Goal: Information Seeking & Learning: Check status

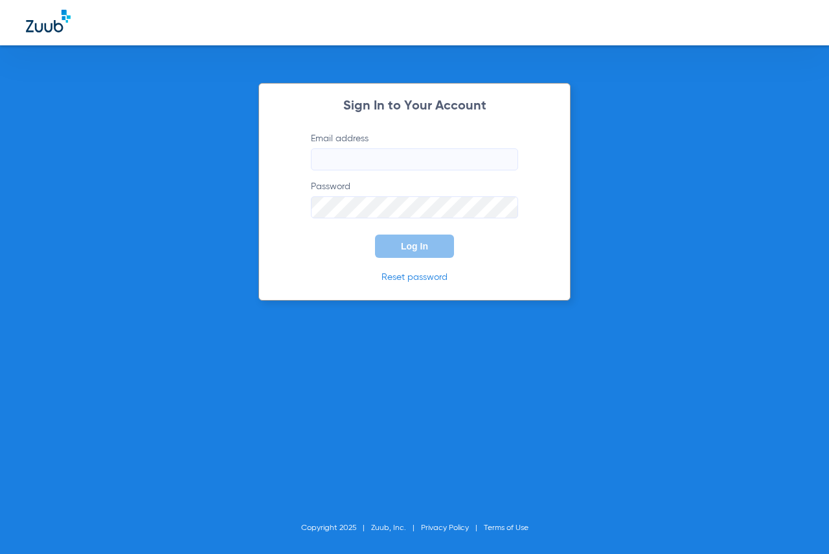
type input "[EMAIL_ADDRESS][DOMAIN_NAME]"
click at [407, 250] on span "Log In" at bounding box center [414, 246] width 27 height 10
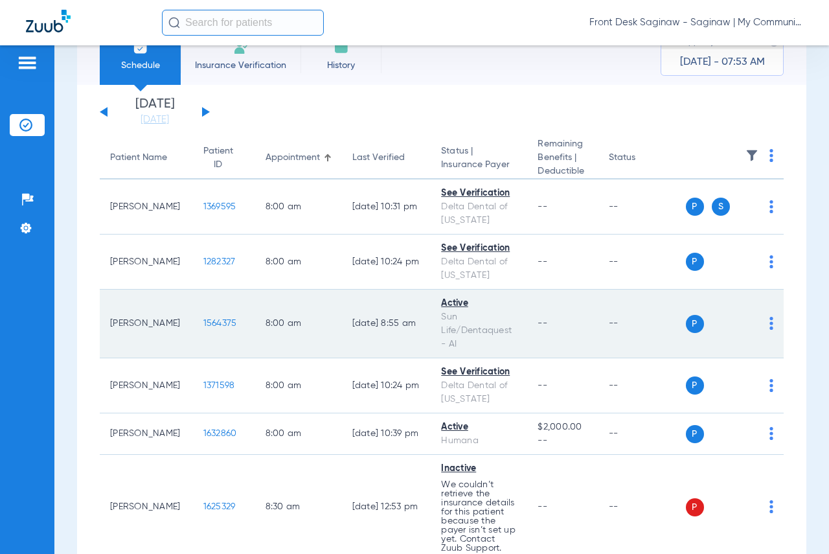
scroll to position [65, 0]
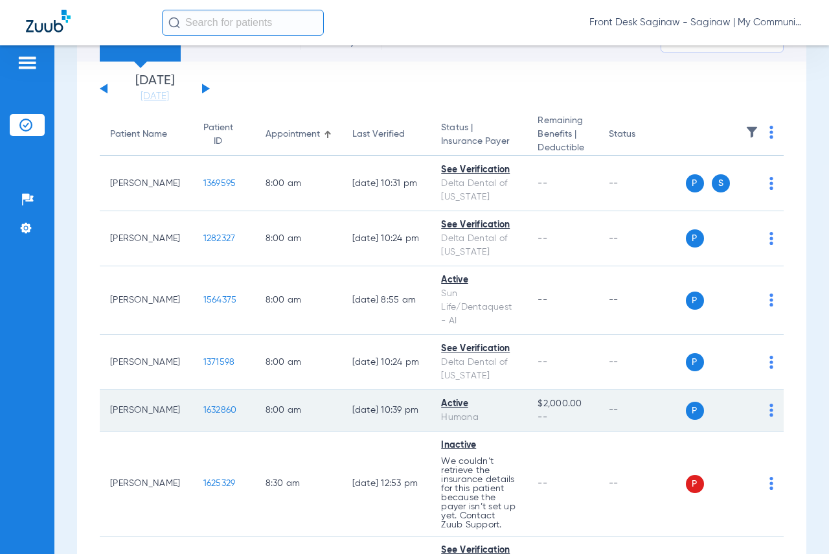
click at [203, 411] on span "1632860" at bounding box center [220, 410] width 34 height 9
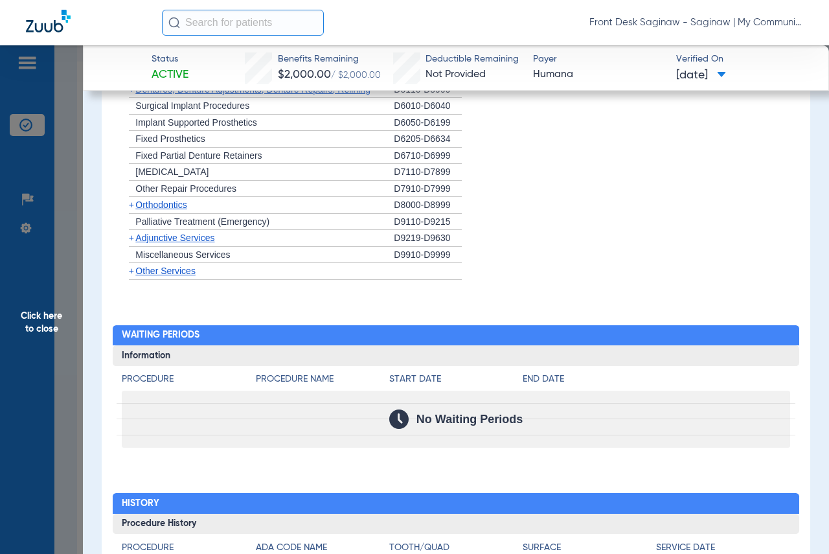
scroll to position [1236, 0]
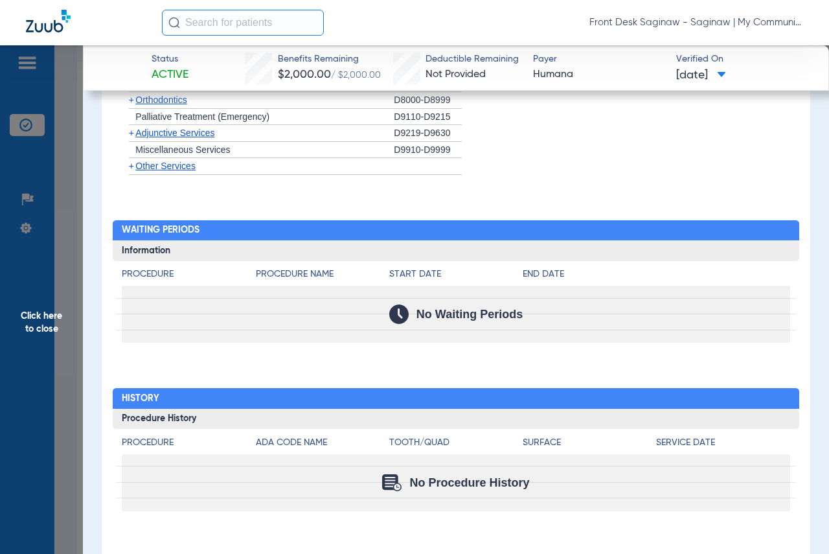
click at [39, 262] on span "Click here to close" at bounding box center [41, 322] width 83 height 554
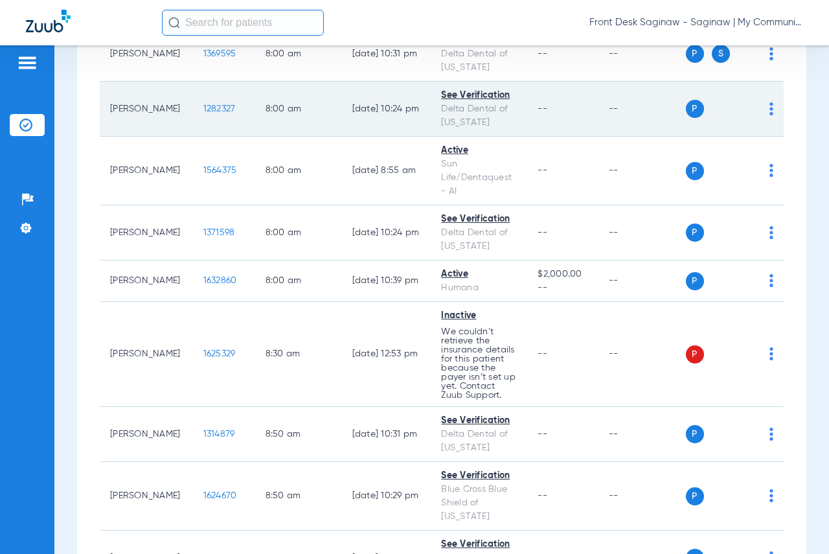
scroll to position [259, 0]
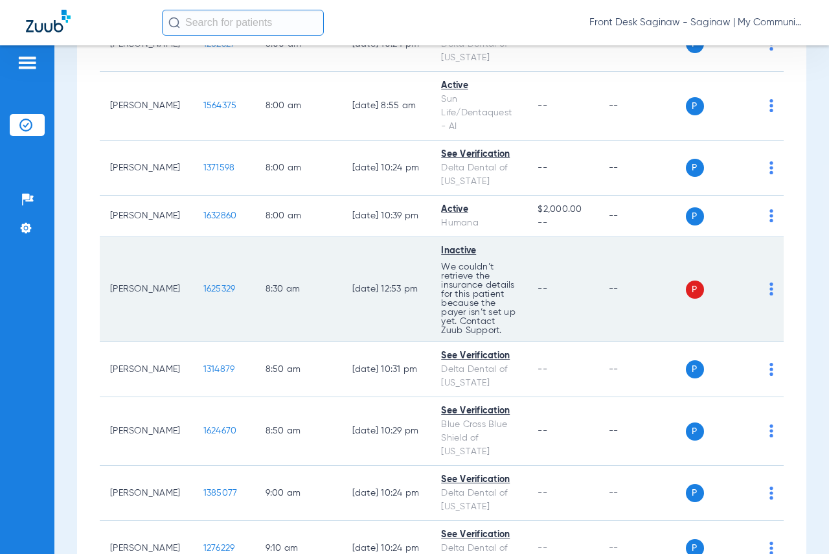
click at [210, 293] on span "1625329" at bounding box center [219, 288] width 32 height 9
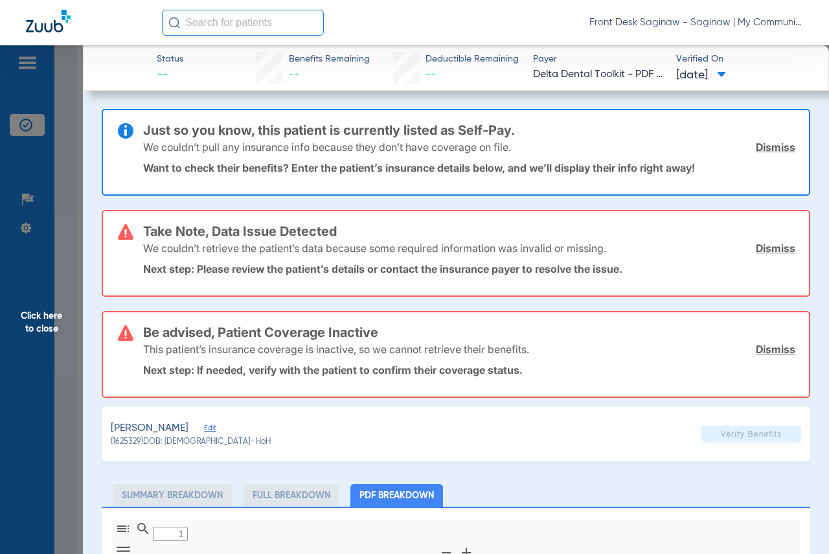
type input "0"
select select "page-width"
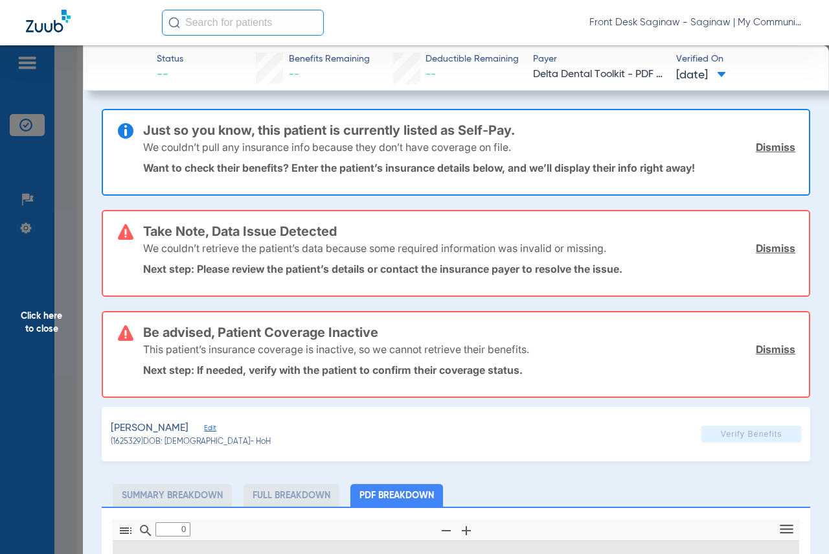
type input "1"
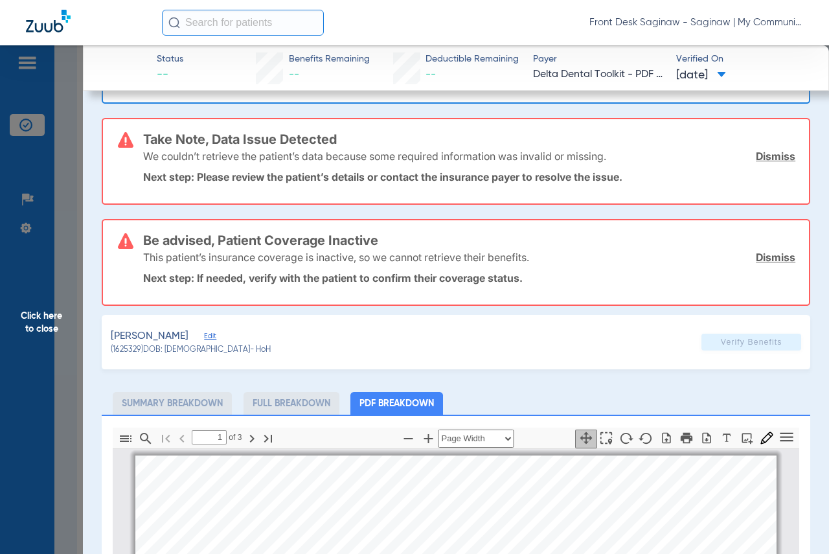
scroll to position [0, 0]
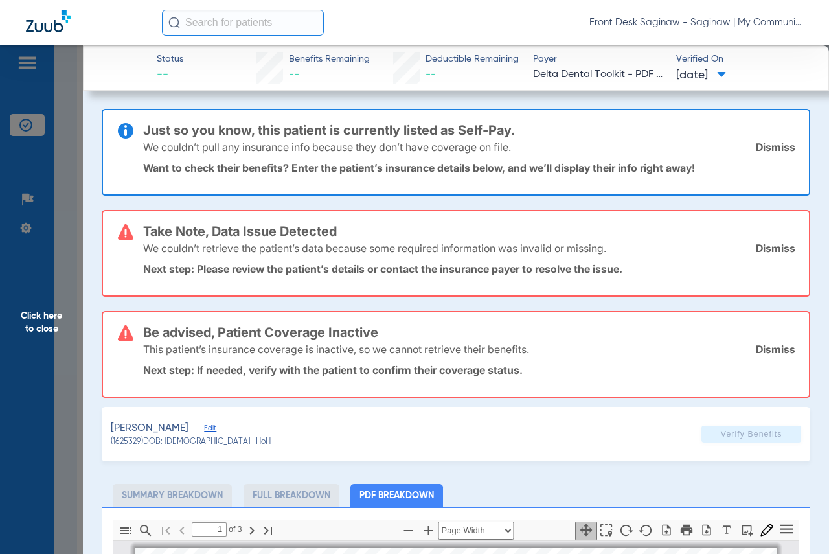
click at [0, 233] on span "Click here to close" at bounding box center [41, 322] width 83 height 554
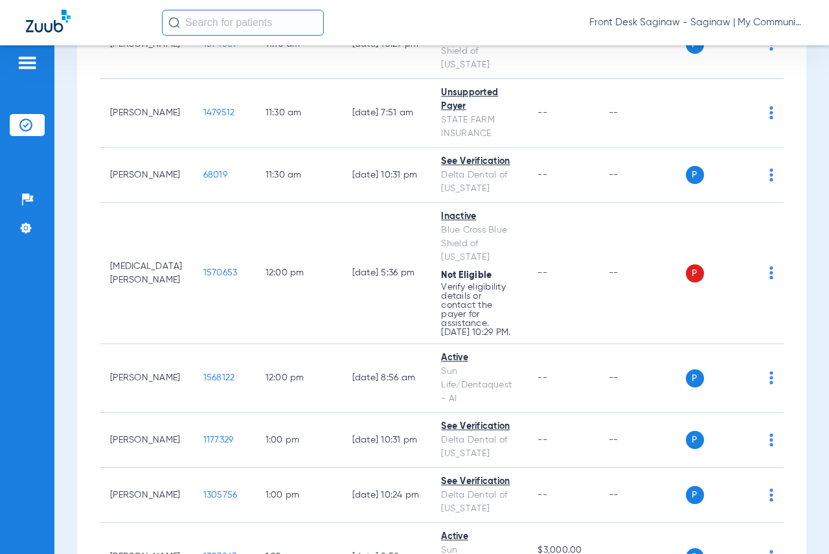
scroll to position [1296, 0]
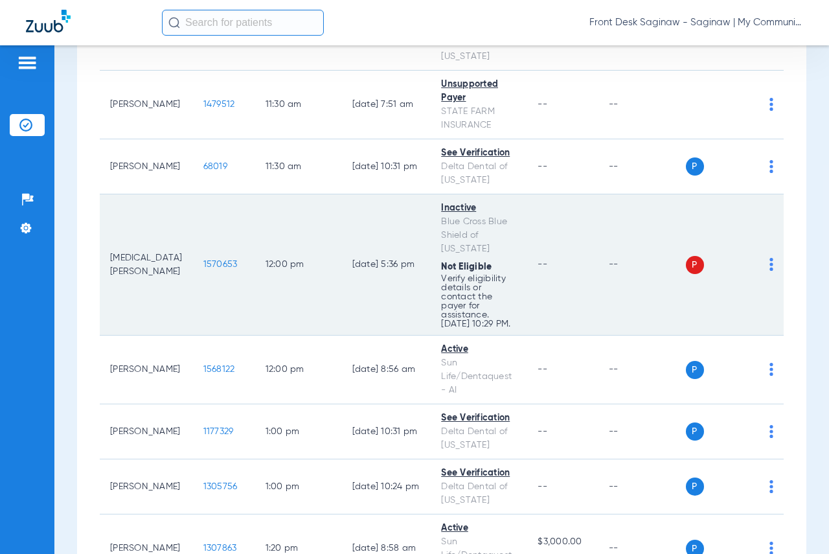
click at [203, 269] on span "1570653" at bounding box center [220, 264] width 34 height 9
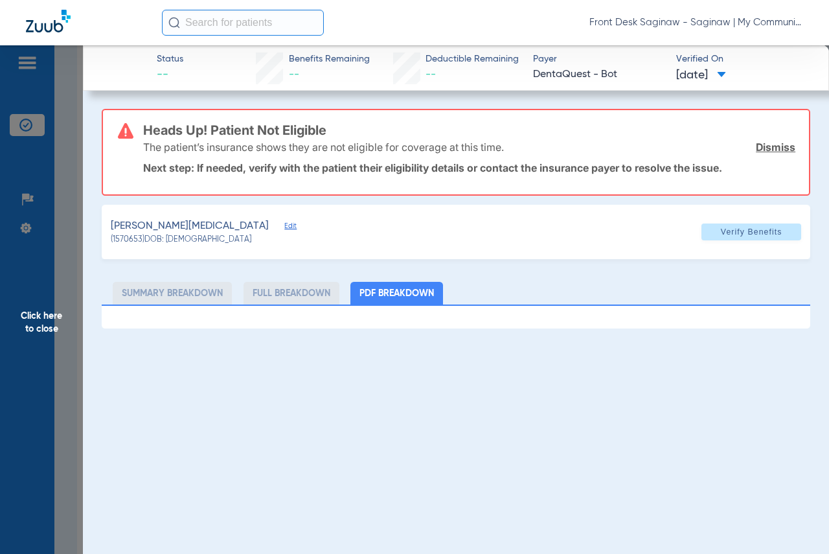
click at [37, 257] on span "Click here to close" at bounding box center [41, 322] width 83 height 554
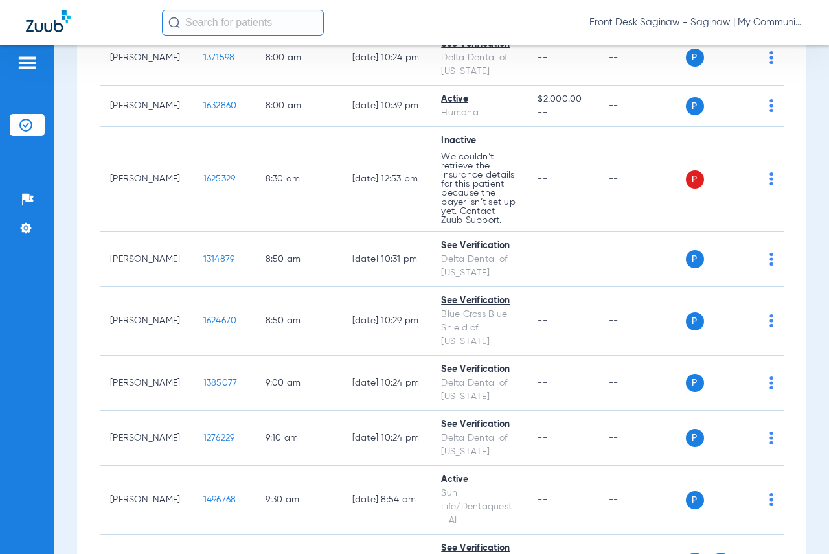
scroll to position [0, 0]
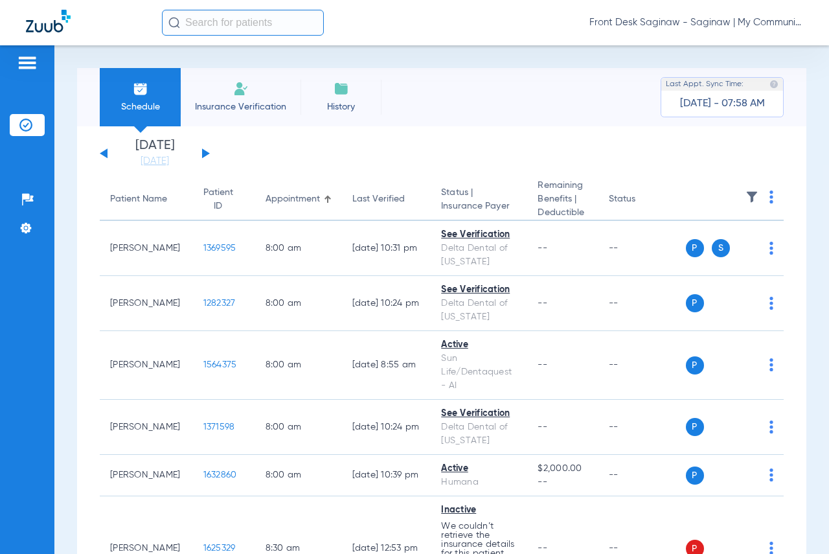
drag, startPoint x: 559, startPoint y: 29, endPoint x: 816, endPoint y: 43, distance: 257.0
click at [816, 43] on div "Front Desk Saginaw - Saginaw | My Community Dental Centers" at bounding box center [414, 22] width 829 height 45
drag, startPoint x: 531, startPoint y: 182, endPoint x: 665, endPoint y: 214, distance: 138.5
click at [665, 214] on tr "Patient Name Patient ID Appointment Last Verified Status | Insurance Payer Rema…" at bounding box center [442, 200] width 684 height 42
click at [666, 201] on th "Status" at bounding box center [642, 200] width 87 height 42
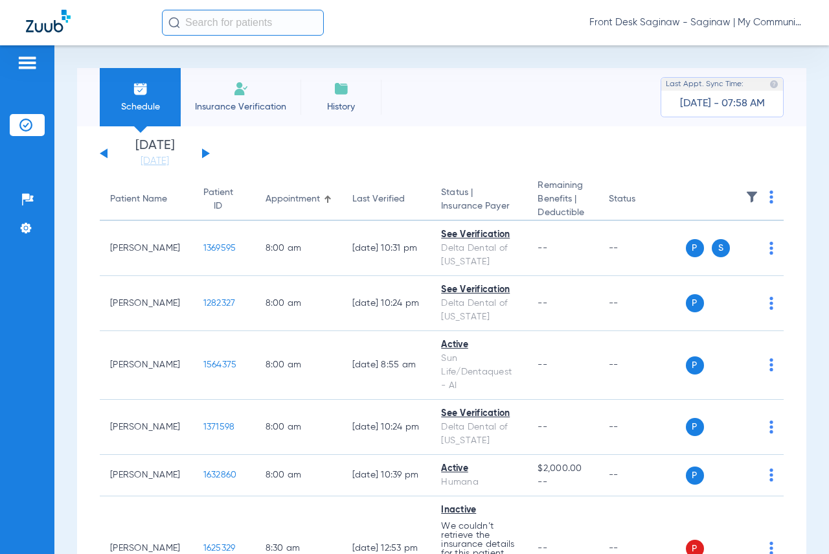
drag, startPoint x: 111, startPoint y: 194, endPoint x: 797, endPoint y: 196, distance: 685.5
click at [797, 196] on div "Schedule Insurance Verification History Last Appt. Sync Time: [DATE] - 07:58 AM…" at bounding box center [441, 299] width 775 height 509
drag, startPoint x: 121, startPoint y: 190, endPoint x: 864, endPoint y: 195, distance: 743.2
click at [829, 195] on html "Front Desk Saginaw - Saginaw | My Community Dental Centers Patients Insurance V…" at bounding box center [414, 277] width 829 height 554
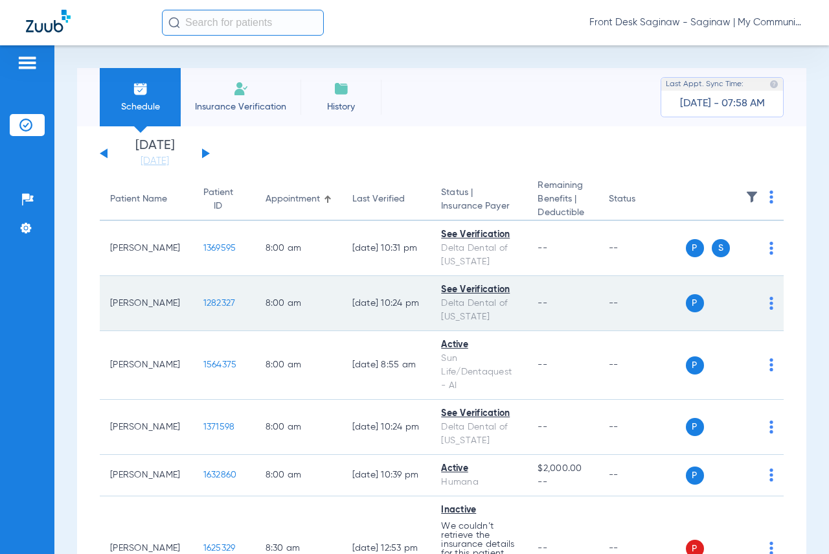
drag, startPoint x: 536, startPoint y: 202, endPoint x: 770, endPoint y: 312, distance: 258.3
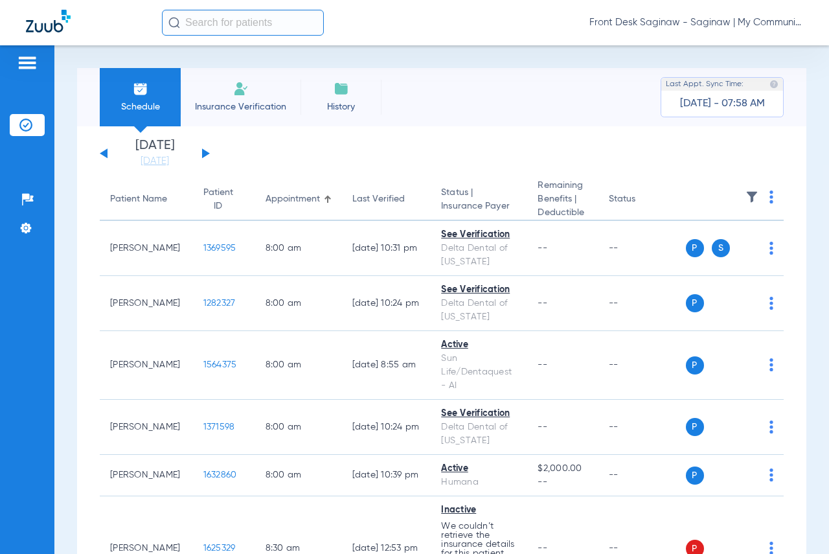
click at [569, 155] on app-single-date-navigator "[DATE] [DATE] [DATE] [DATE] [DATE] [DATE] [DATE] [DATE] [DATE] [DATE] [DATE] [D…" at bounding box center [442, 153] width 684 height 29
